Goal: Find specific page/section: Find specific page/section

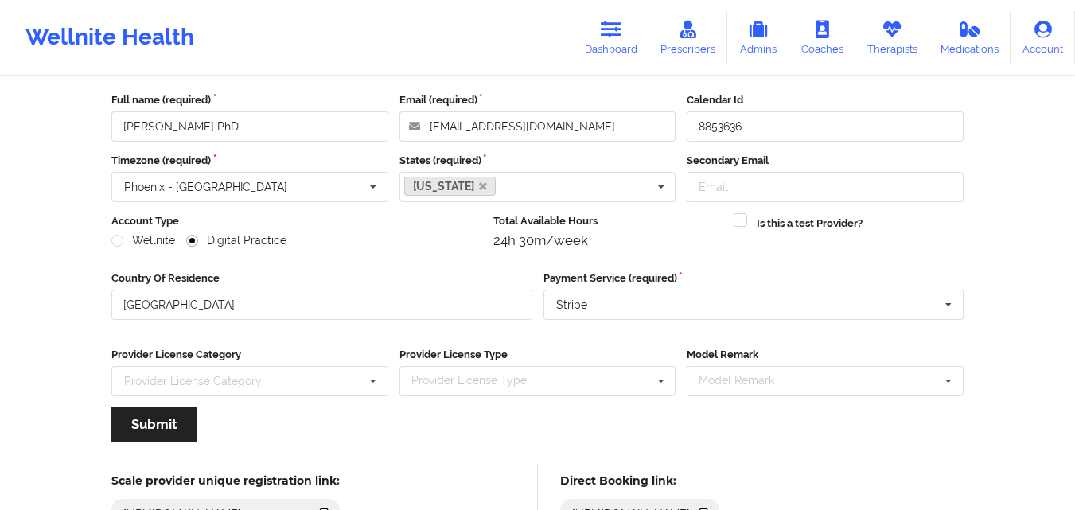
scroll to position [76, 0]
click at [634, 40] on link "Dashboard" at bounding box center [611, 37] width 76 height 53
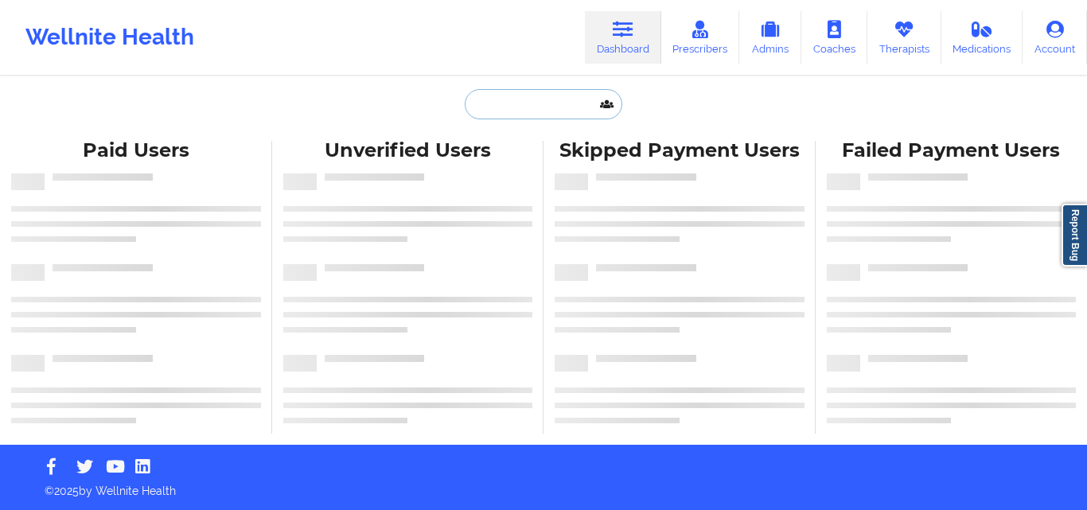
click at [529, 104] on input "text" at bounding box center [544, 104] width 158 height 30
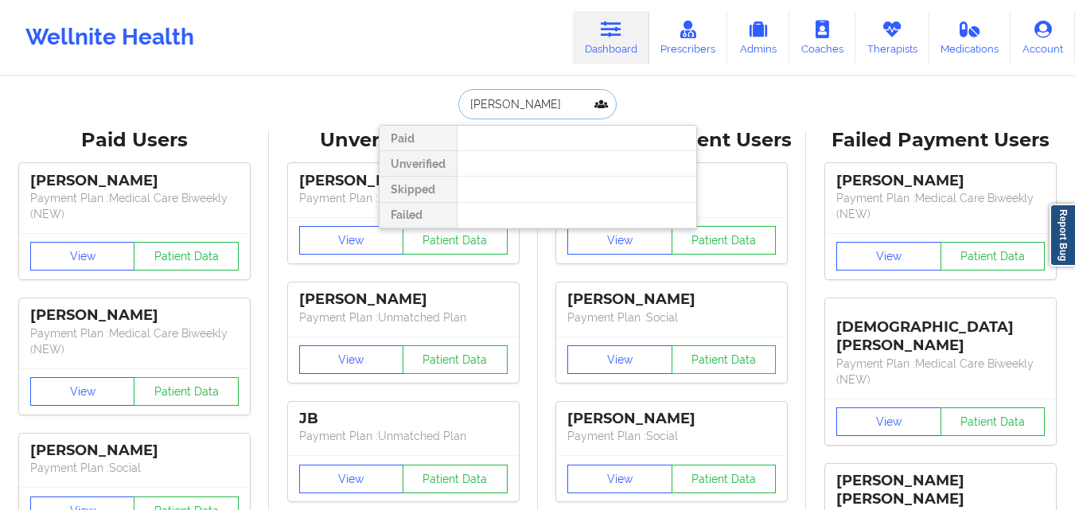
type input "[PERSON_NAME]"
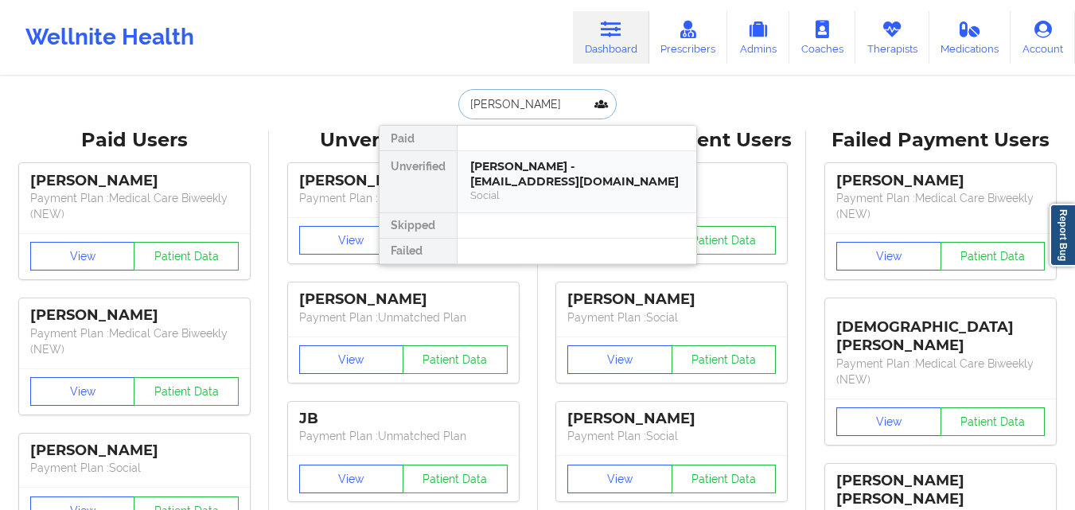
click at [566, 178] on div "[PERSON_NAME] - [EMAIL_ADDRESS][DOMAIN_NAME]" at bounding box center [576, 173] width 213 height 29
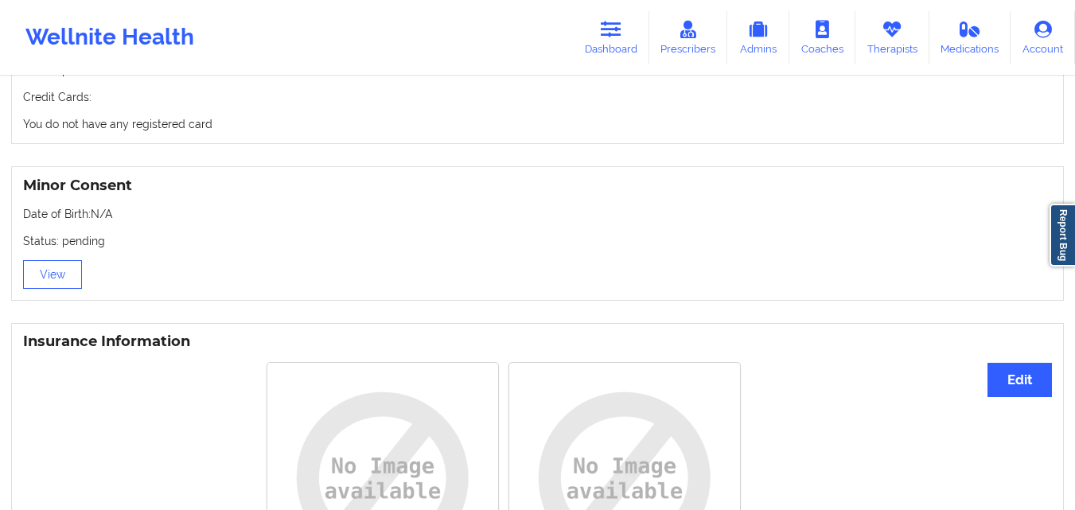
scroll to position [955, 0]
